Goal: Information Seeking & Learning: Understand process/instructions

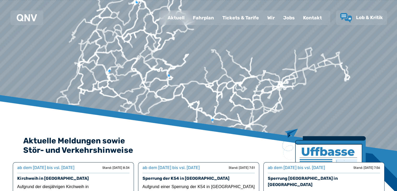
click at [206, 18] on div "Fahrplan" at bounding box center [203, 18] width 29 height 14
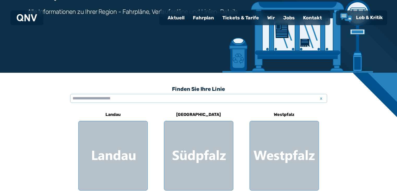
scroll to position [104, 0]
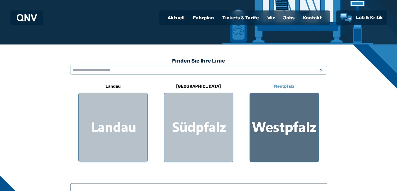
click at [291, 116] on div at bounding box center [284, 127] width 69 height 69
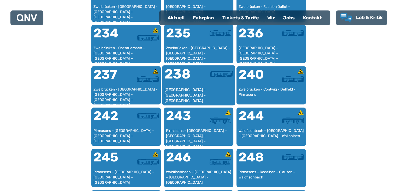
scroll to position [526, 0]
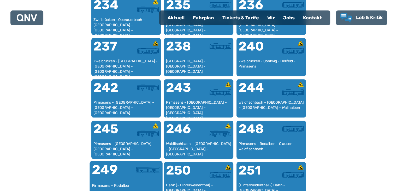
click at [101, 167] on div "249" at bounding box center [109, 173] width 34 height 20
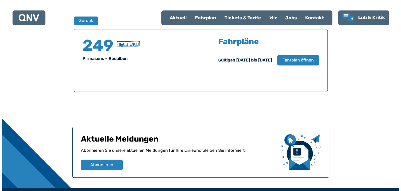
scroll to position [344, 0]
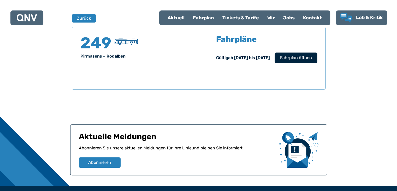
click at [295, 57] on span "Fahrplan öffnen" at bounding box center [296, 58] width 32 height 6
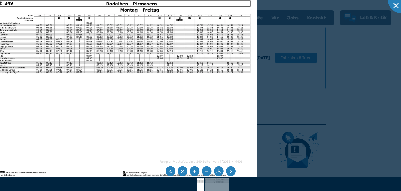
click at [231, 172] on li at bounding box center [231, 171] width 10 height 10
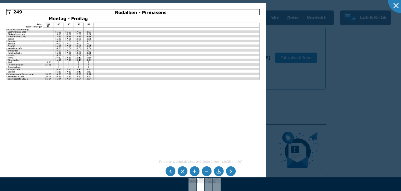
click at [231, 172] on li at bounding box center [231, 171] width 10 height 10
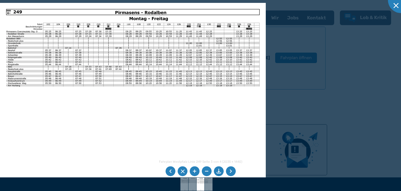
click at [230, 171] on li at bounding box center [231, 171] width 10 height 10
